Goal: Book appointment/travel/reservation

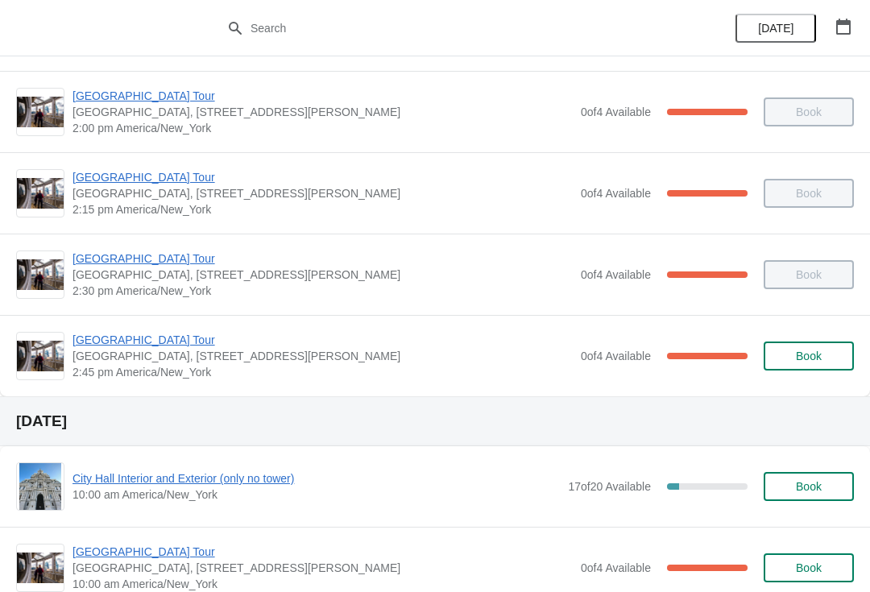
scroll to position [1382, 0]
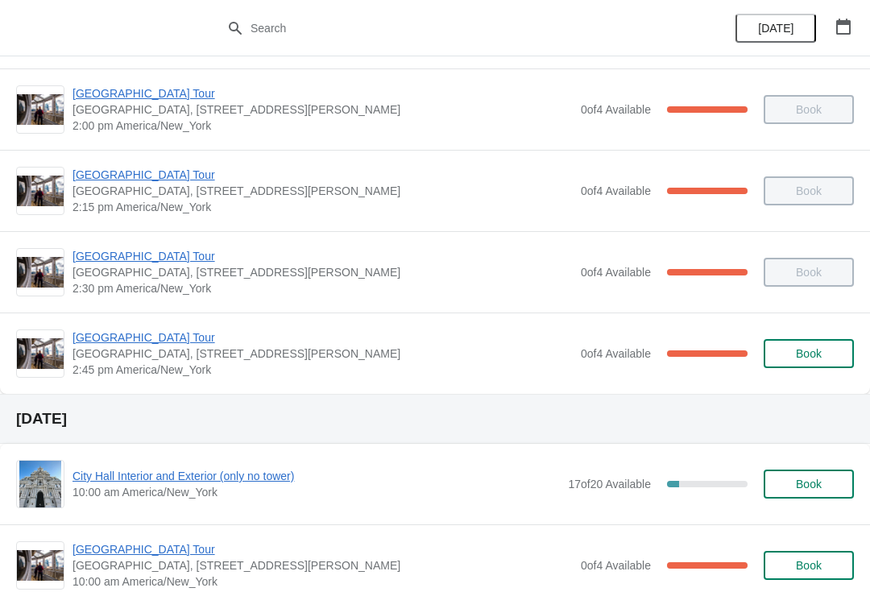
click at [112, 316] on div "City Hall Tower Tour City Hall Visitor Center, 1400 John F Kennedy Boulevard Su…" at bounding box center [435, 353] width 870 height 81
click at [118, 330] on span "[GEOGRAPHIC_DATA] Tour" at bounding box center [323, 338] width 500 height 16
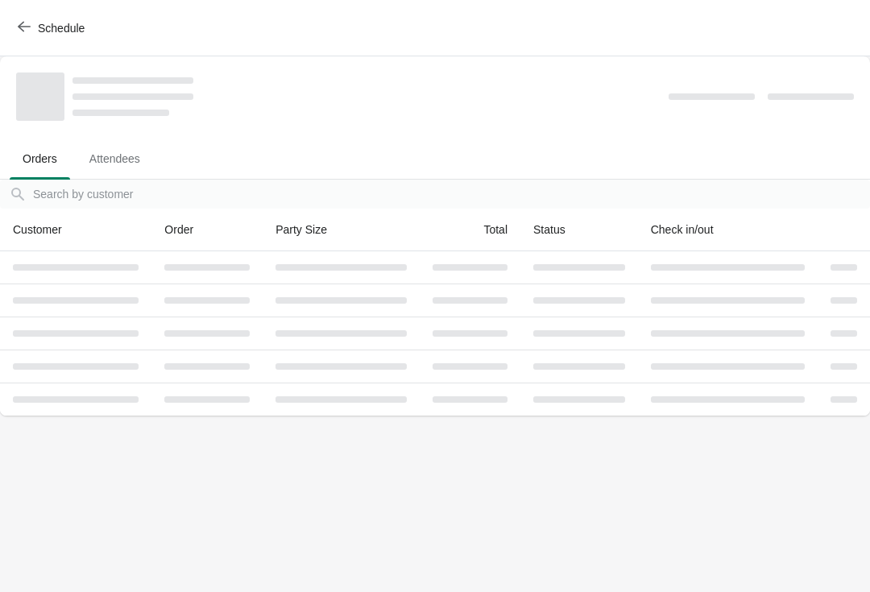
scroll to position [0, 0]
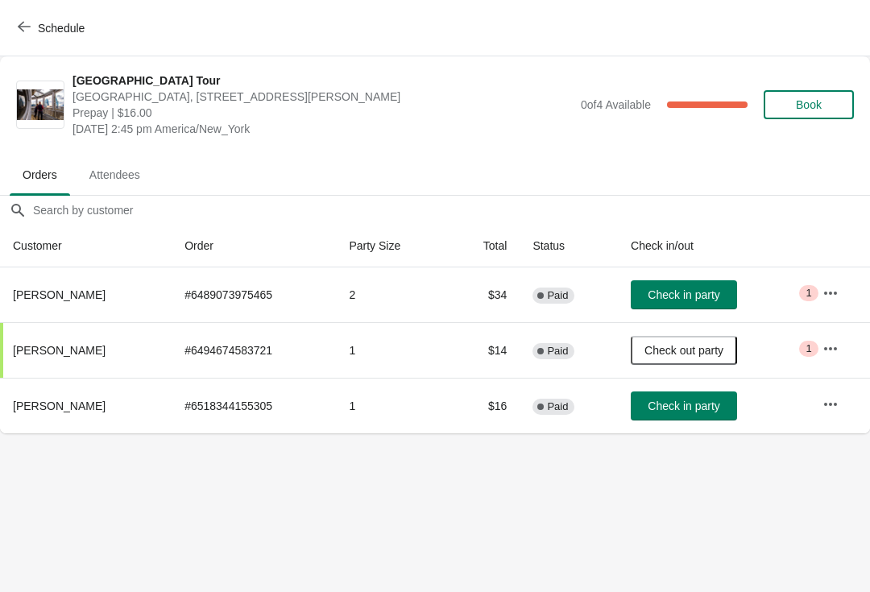
click at [29, 23] on icon "button" at bounding box center [24, 26] width 13 height 13
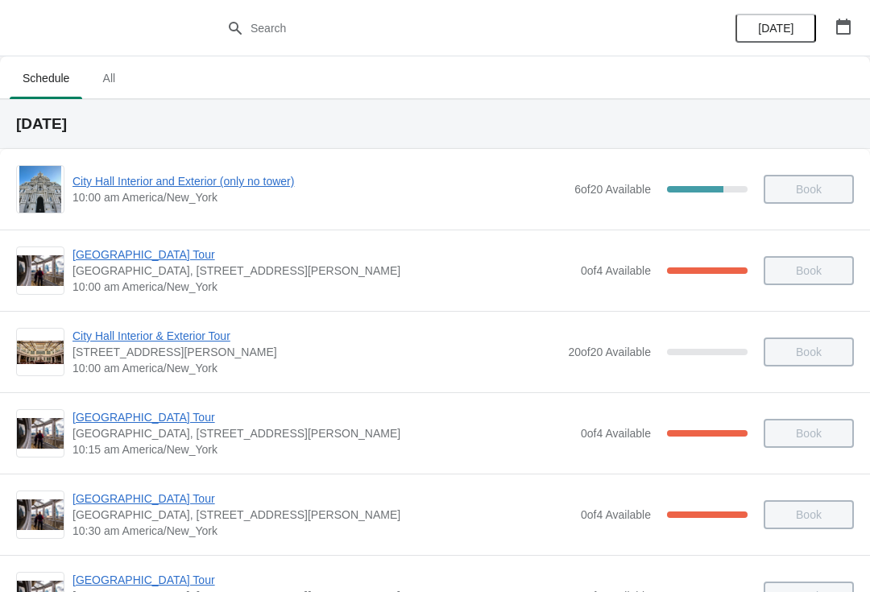
click at [22, 304] on div "City Hall Tower Tour City Hall Visitor Center, 1400 John F Kennedy Boulevard Su…" at bounding box center [435, 270] width 870 height 81
click at [10, 547] on div "City Hall Tower Tour City Hall Visitor Center, 1400 John F Kennedy Boulevard Su…" at bounding box center [435, 514] width 870 height 81
click at [76, 535] on span "10:30 am America/New_York" at bounding box center [323, 531] width 500 height 16
click at [9, 522] on div "City Hall Tower Tour City Hall Visitor Center, 1400 John F Kennedy Boulevard Su…" at bounding box center [435, 513] width 870 height 81
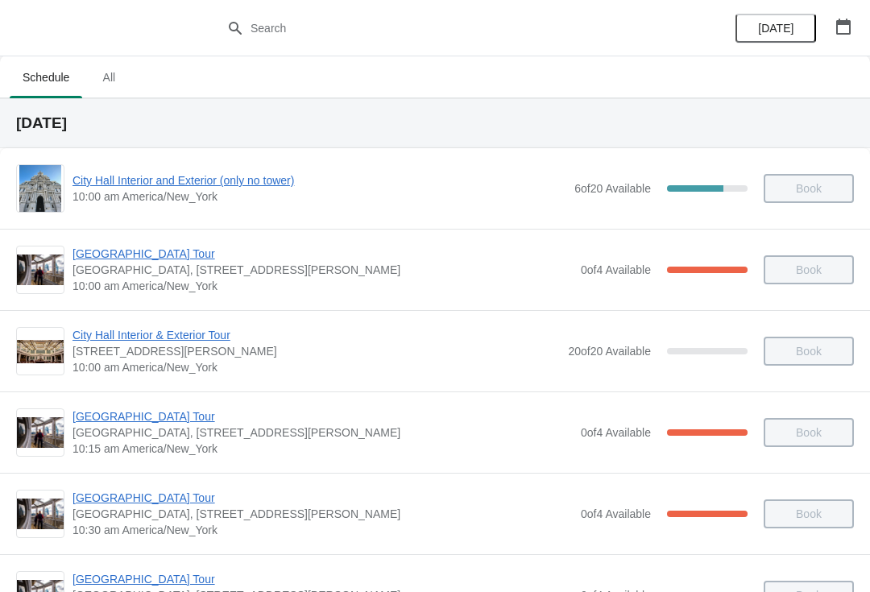
click at [13, 508] on div "City Hall Tower Tour City Hall Visitor Center, 1400 John F Kennedy Boulevard Su…" at bounding box center [435, 513] width 870 height 81
click at [13, 494] on div "City Hall Tower Tour City Hall Visitor Center, 1400 John F Kennedy Boulevard Su…" at bounding box center [435, 513] width 870 height 81
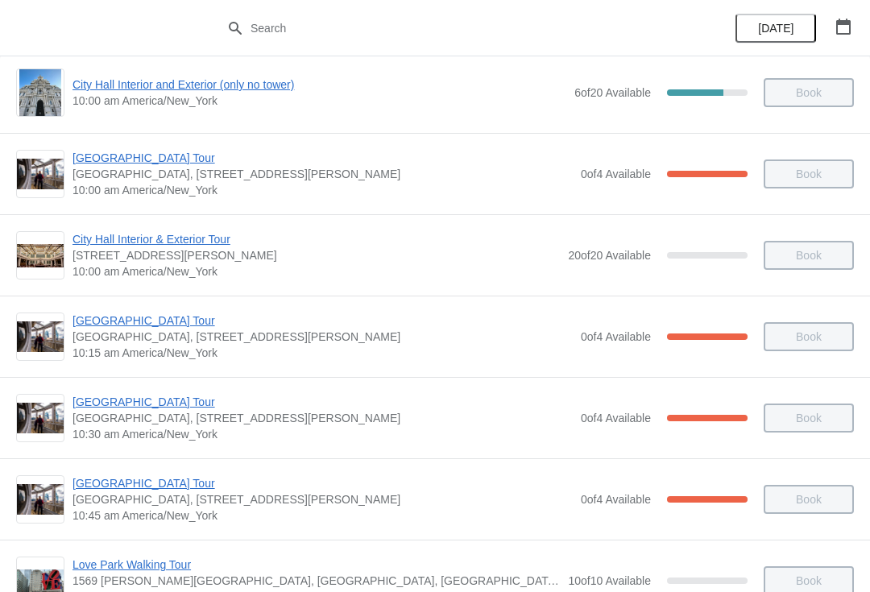
scroll to position [100, 0]
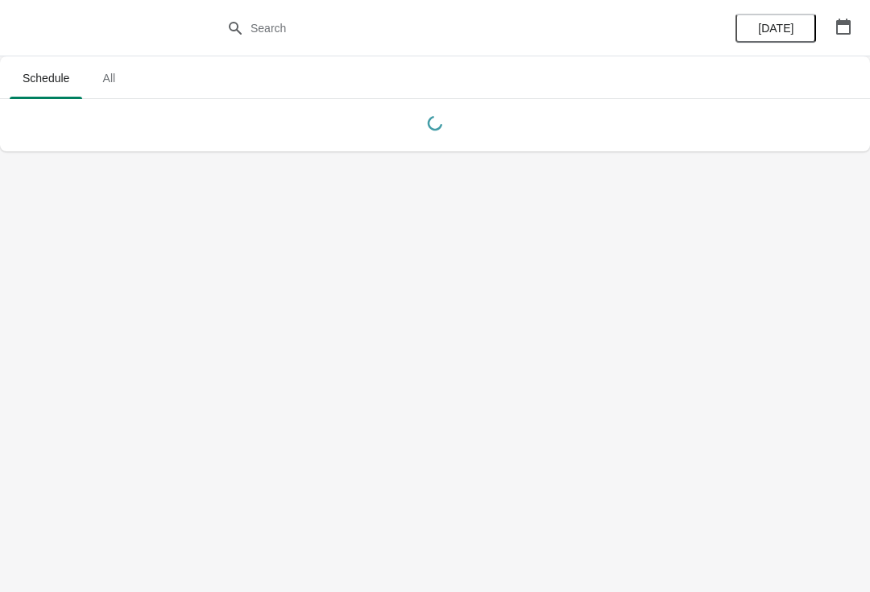
click at [856, 28] on button "button" at bounding box center [843, 26] width 29 height 29
